Goal: Navigation & Orientation: Find specific page/section

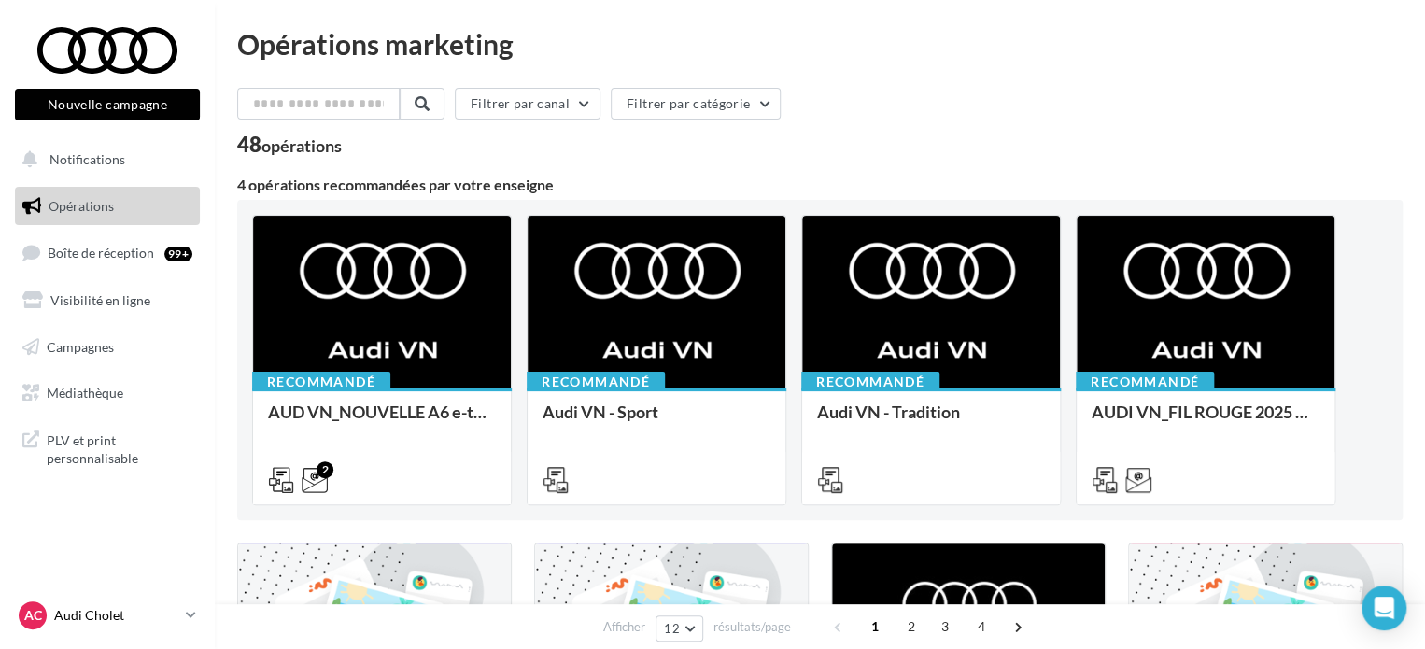
click at [119, 613] on p "Audi Cholet" at bounding box center [116, 615] width 124 height 19
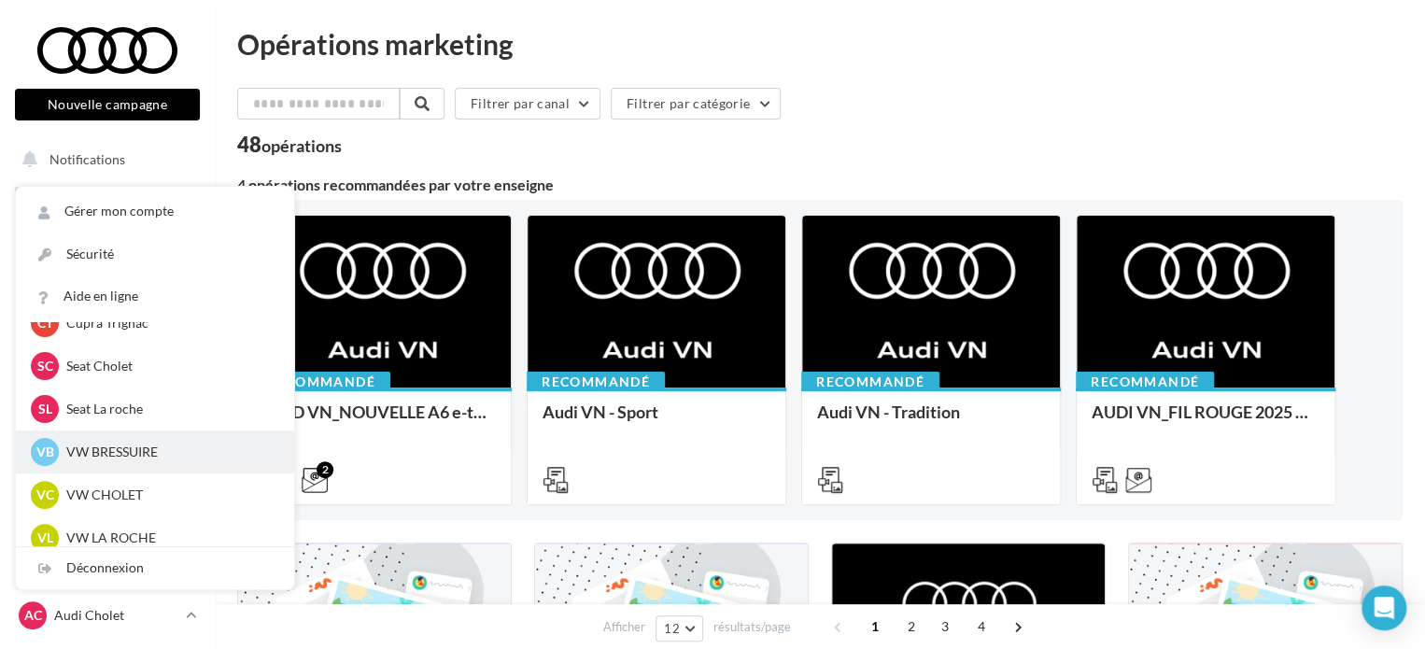
scroll to position [429, 0]
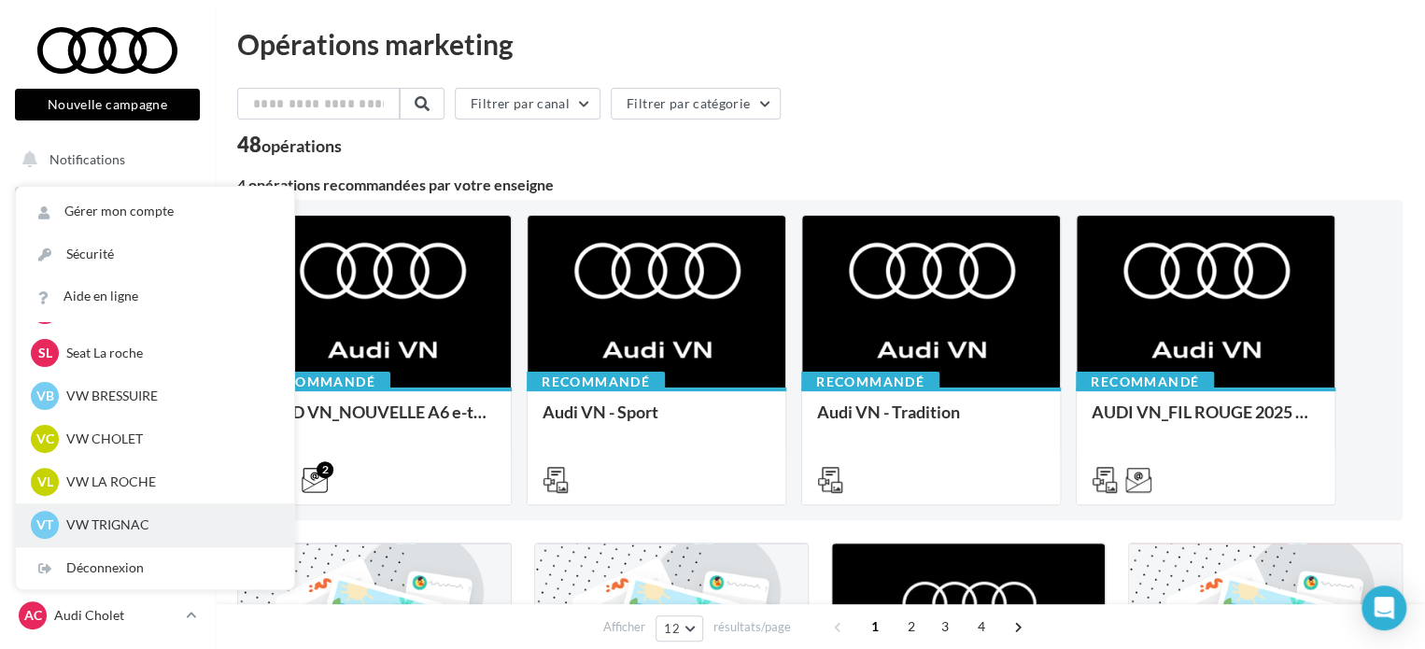
click at [133, 522] on p "VW TRIGNAC" at bounding box center [168, 524] width 205 height 19
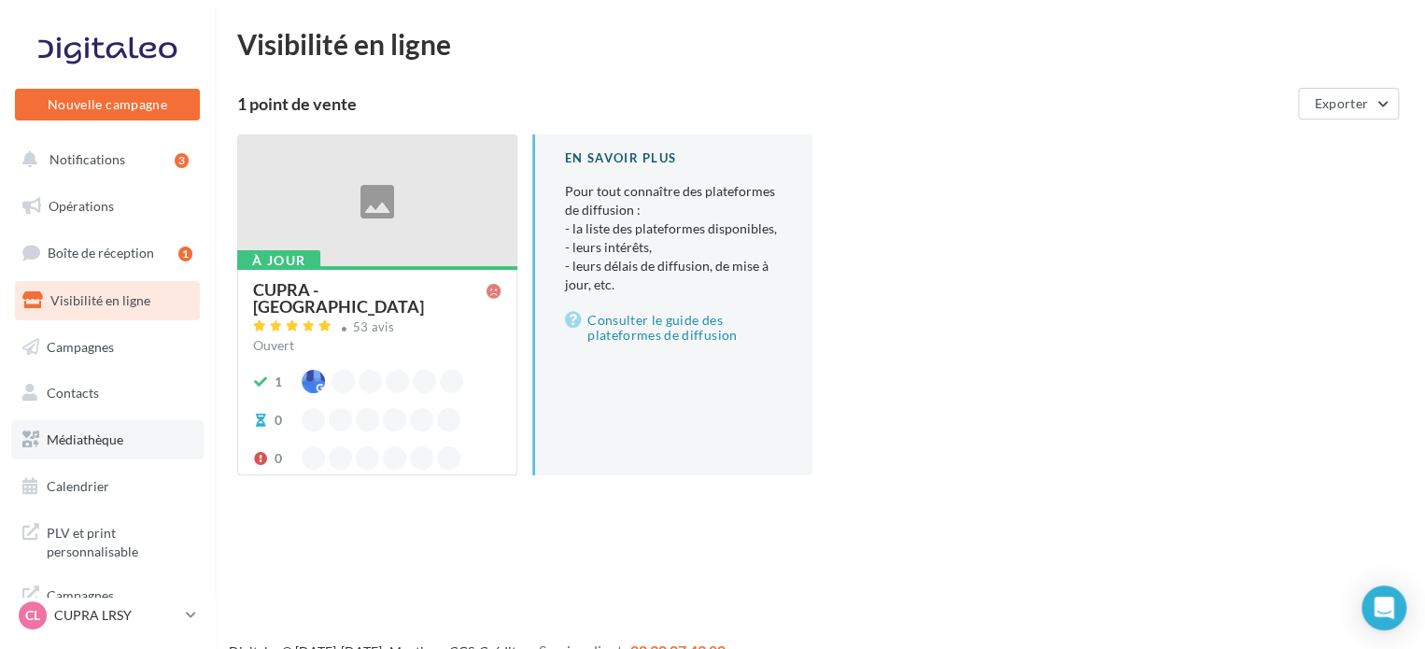
click at [86, 445] on span "Médiathèque" at bounding box center [85, 439] width 77 height 16
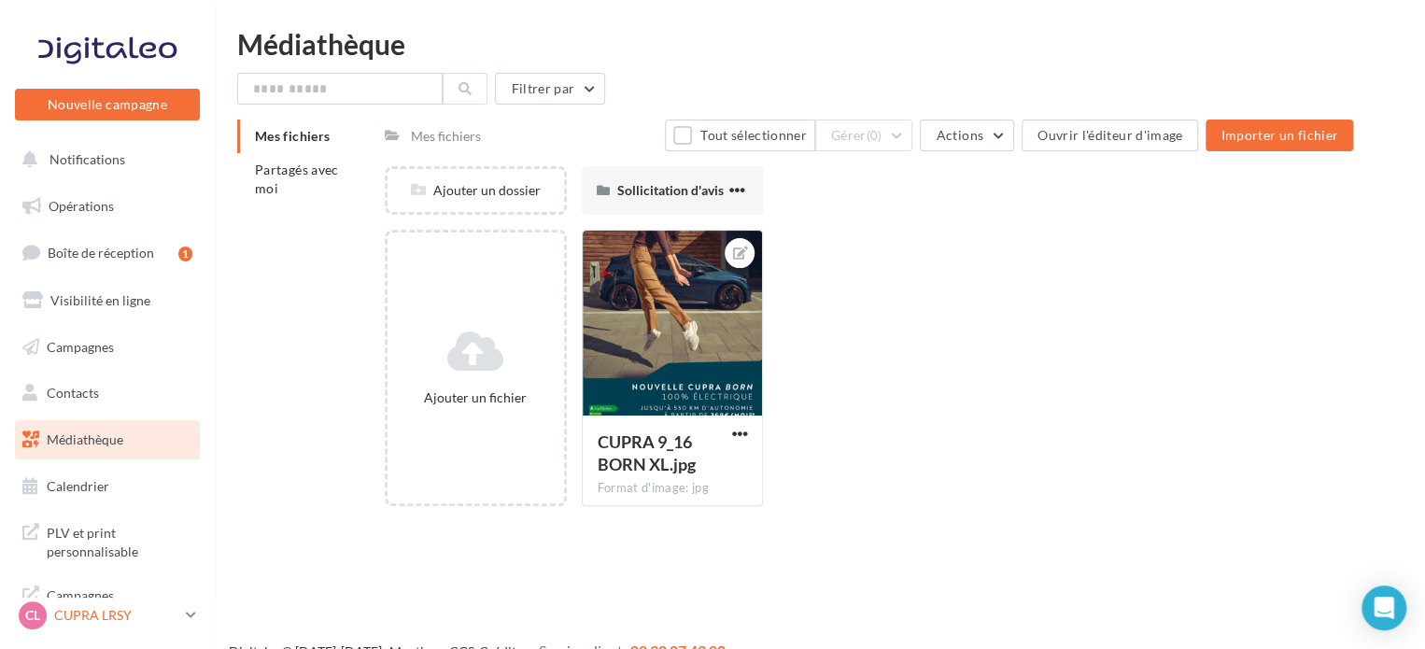
click at [97, 621] on p "CUPRA LRSY" at bounding box center [116, 615] width 124 height 19
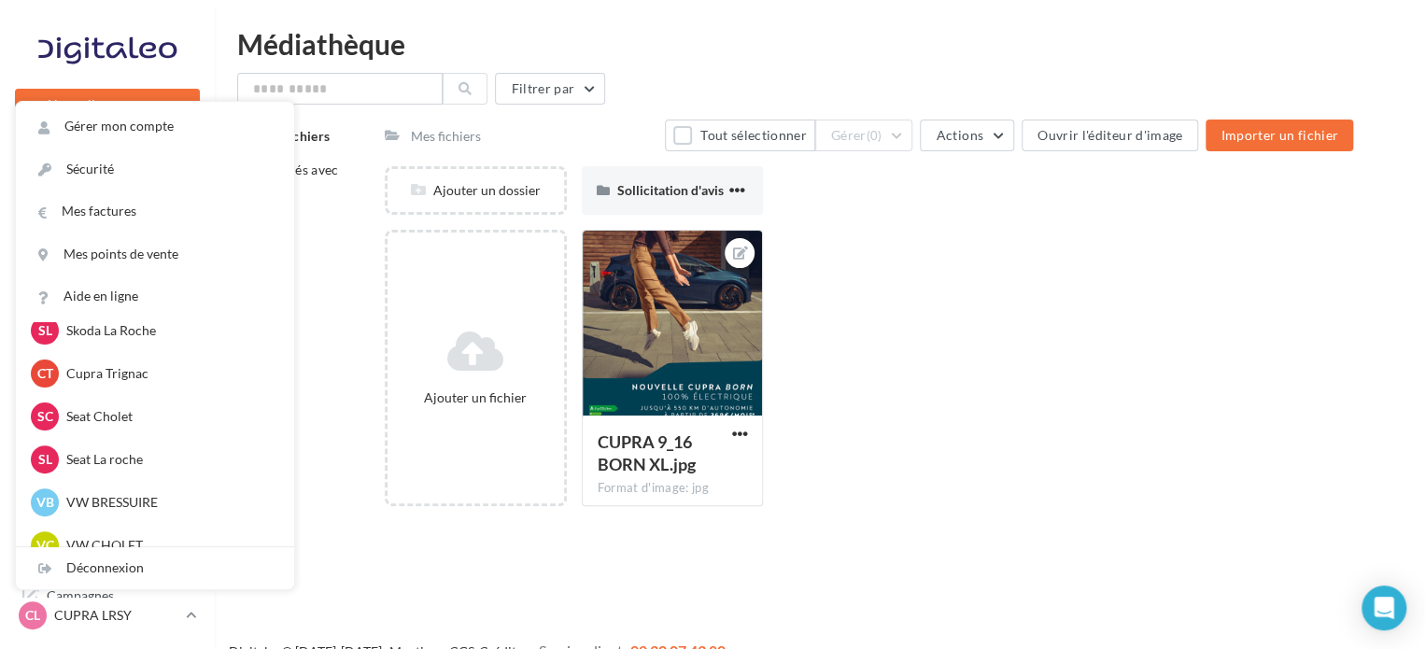
scroll to position [429, 0]
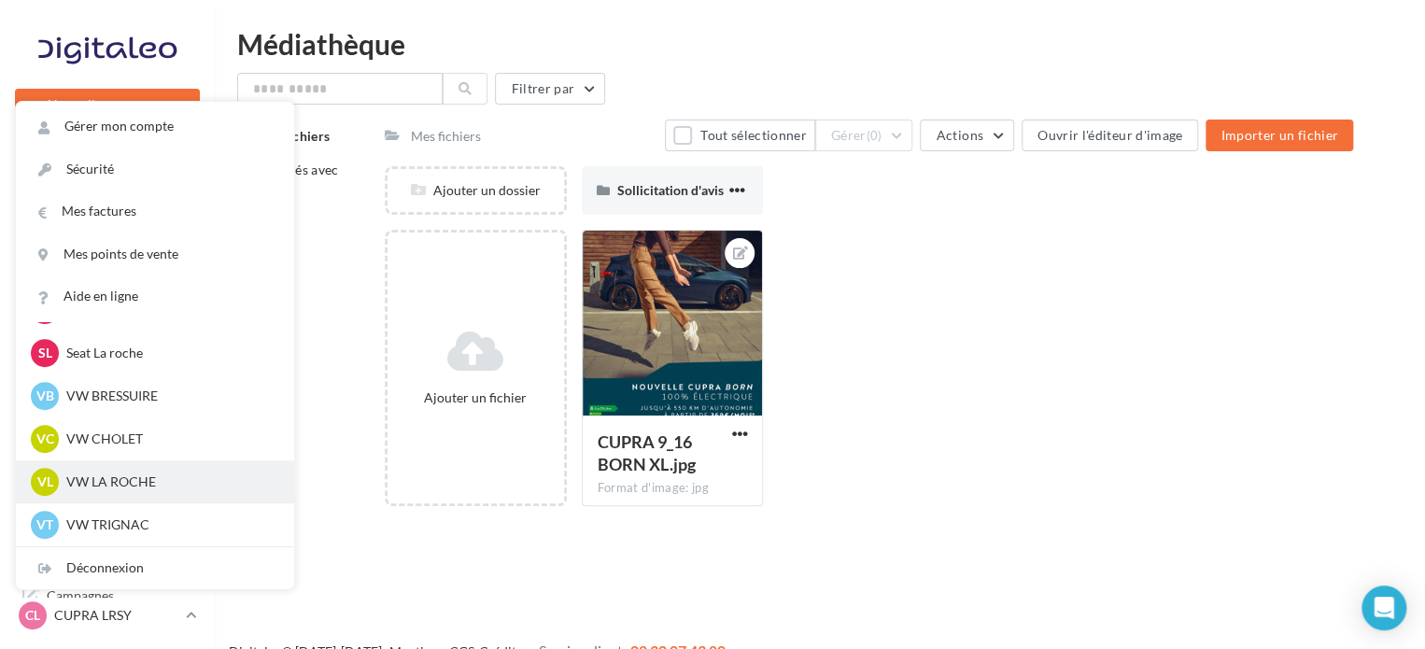
click at [116, 481] on p "VW LA ROCHE" at bounding box center [168, 481] width 205 height 19
